Goal: Browse casually

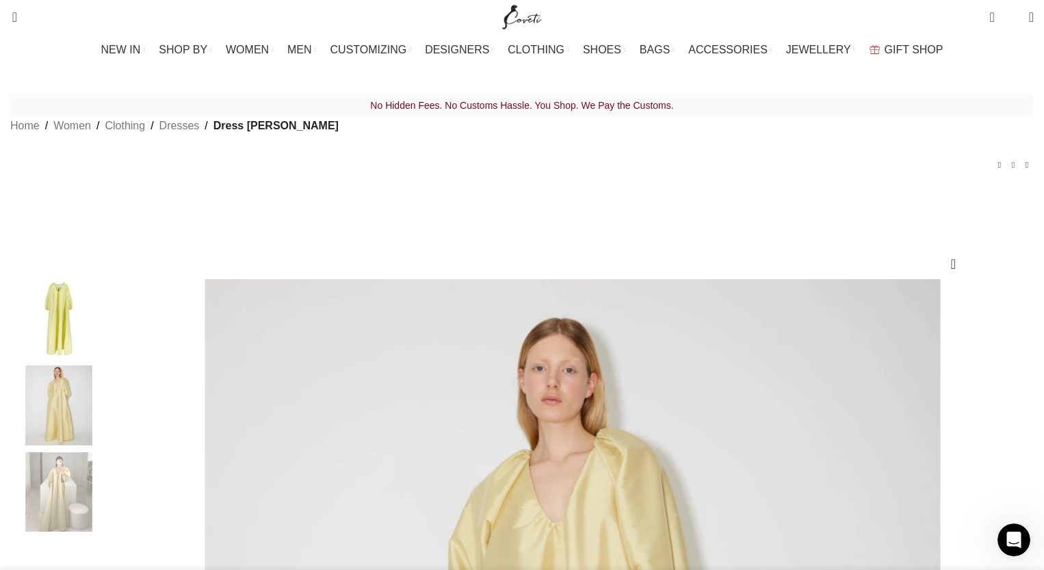
scroll to position [0, 1440]
